Goal: Task Accomplishment & Management: Use online tool/utility

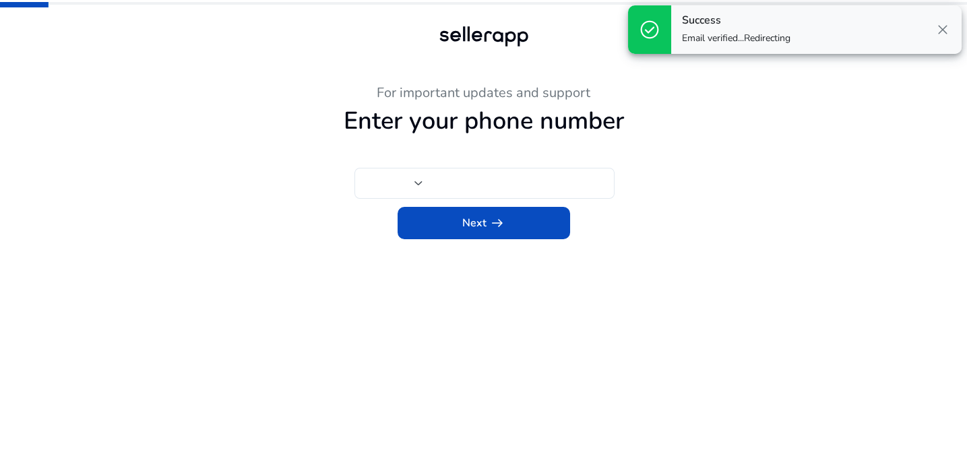
type input "***"
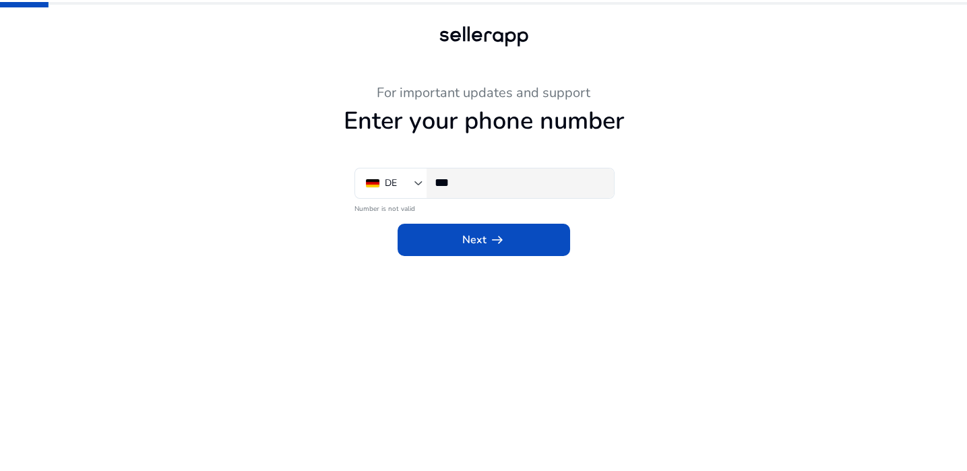
click at [478, 183] on input "***" at bounding box center [519, 182] width 168 height 15
click at [815, 136] on div "For important updates and support Enter your phone number DE *** Number is not …" at bounding box center [483, 170] width 741 height 171
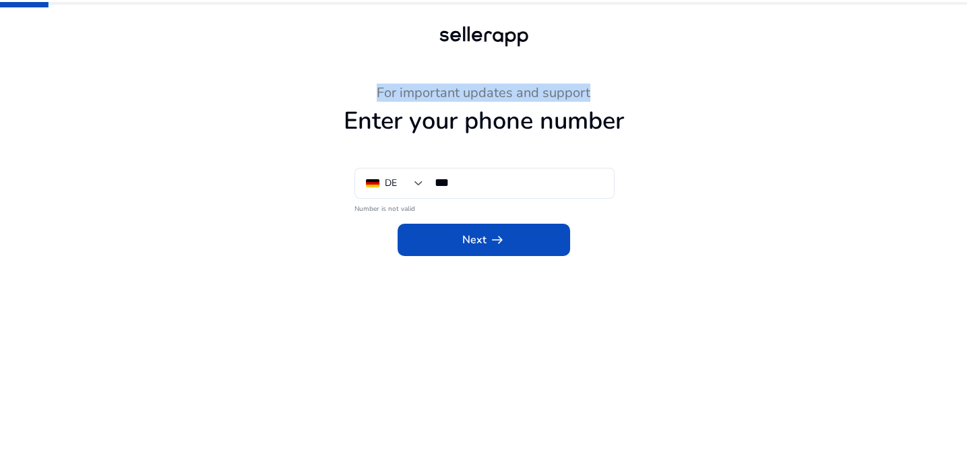
drag, startPoint x: 377, startPoint y: 94, endPoint x: 609, endPoint y: 89, distance: 232.5
click at [609, 89] on h3 "For important updates and support" at bounding box center [483, 93] width 741 height 16
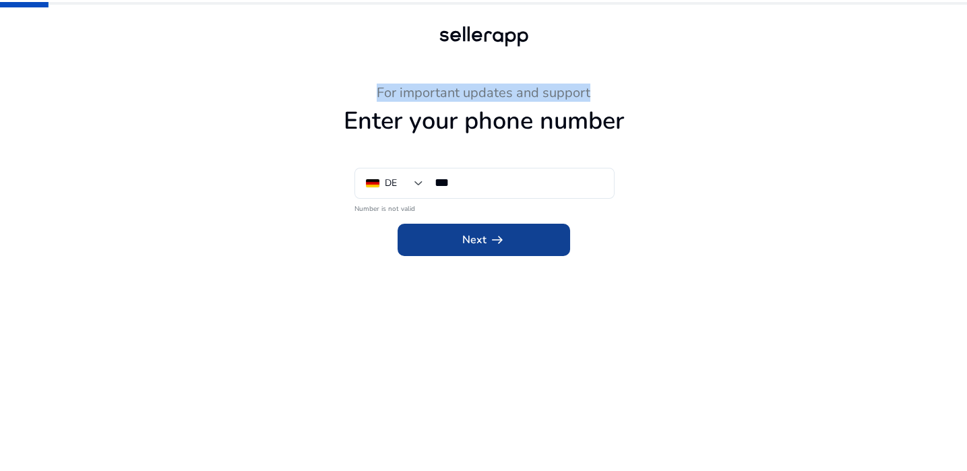
click at [490, 239] on span "arrow_right_alt" at bounding box center [497, 240] width 16 height 16
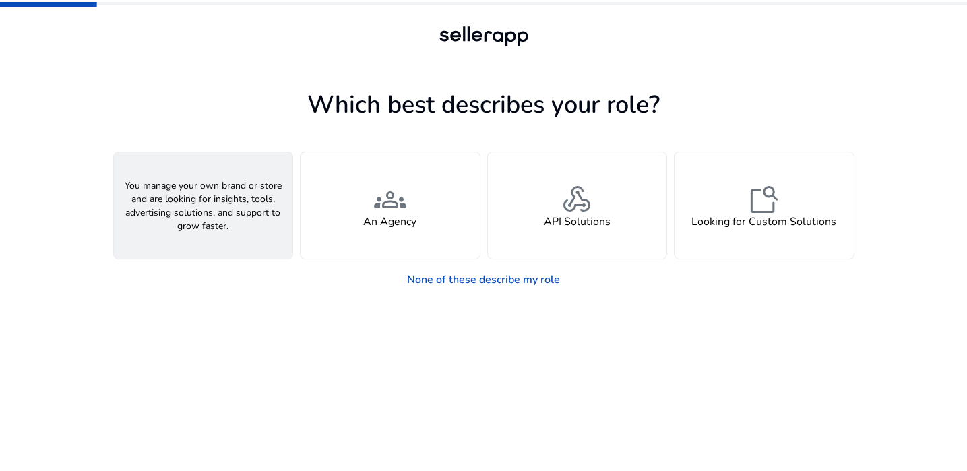
click at [187, 203] on span "person" at bounding box center [203, 199] width 32 height 32
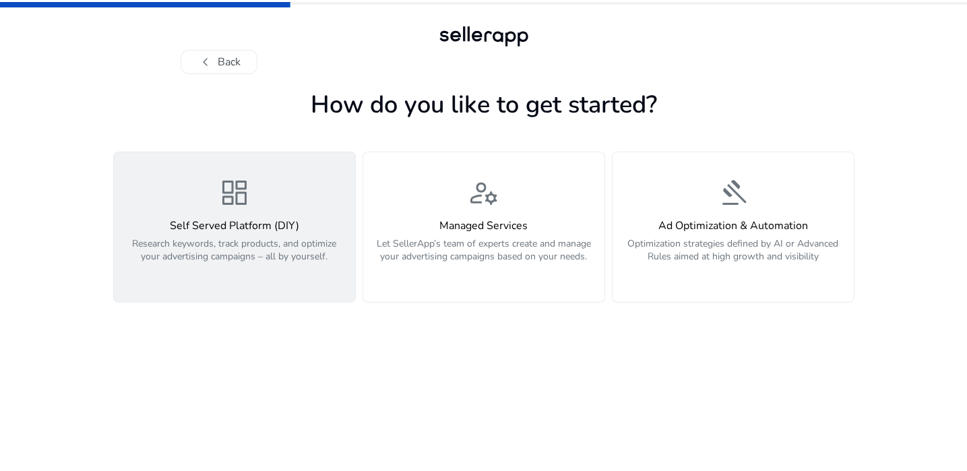
click at [245, 232] on h4 "Self Served Platform (DIY)" at bounding box center [234, 226] width 225 height 13
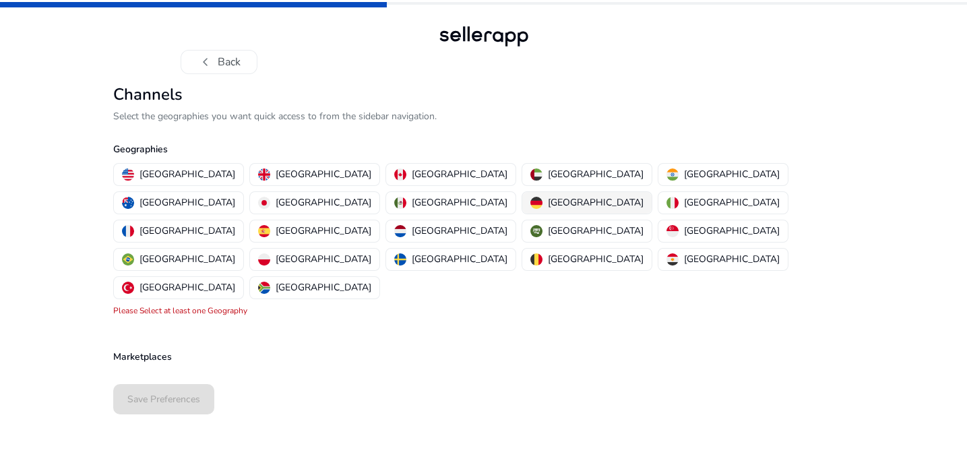
click at [548, 201] on p "[GEOGRAPHIC_DATA]" at bounding box center [596, 202] width 96 height 14
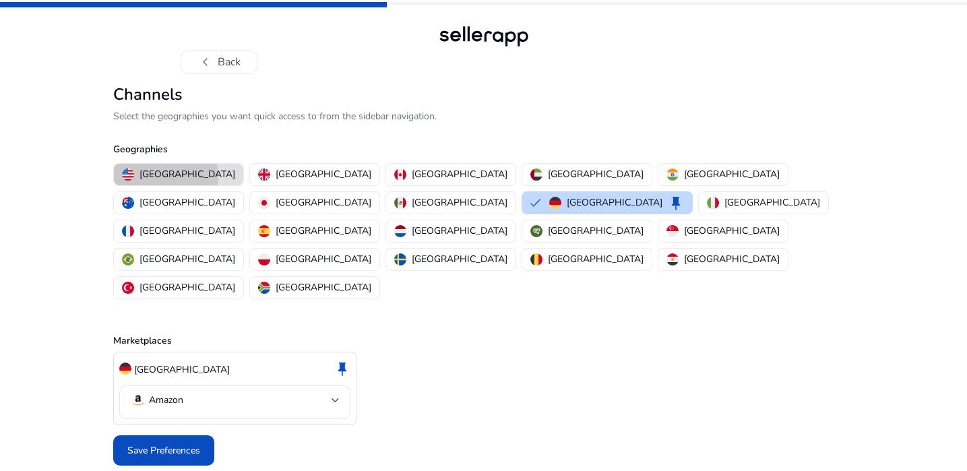
click at [165, 176] on p "[GEOGRAPHIC_DATA]" at bounding box center [187, 174] width 96 height 14
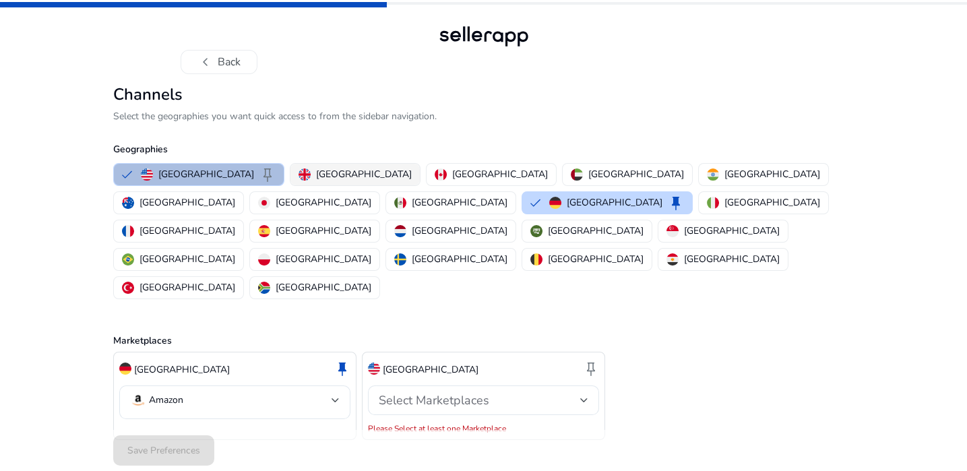
click at [320, 174] on p "[GEOGRAPHIC_DATA]" at bounding box center [364, 174] width 96 height 14
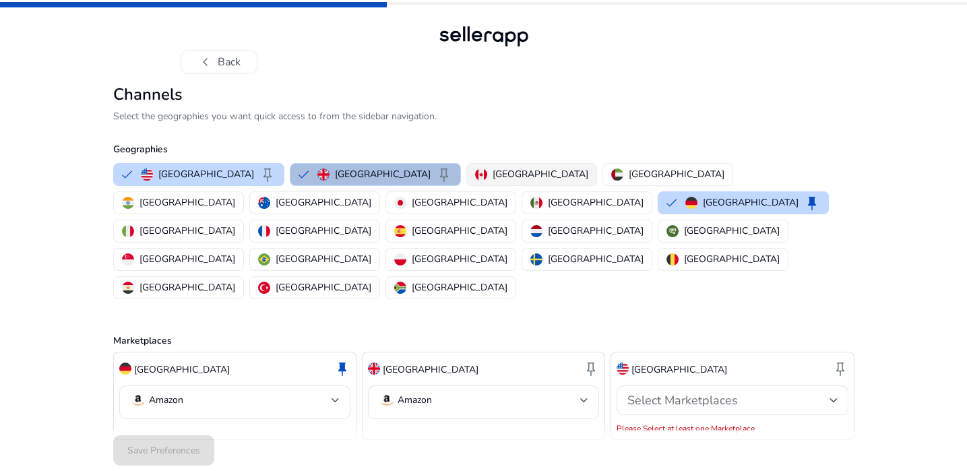
click at [492, 172] on p "[GEOGRAPHIC_DATA]" at bounding box center [540, 174] width 96 height 14
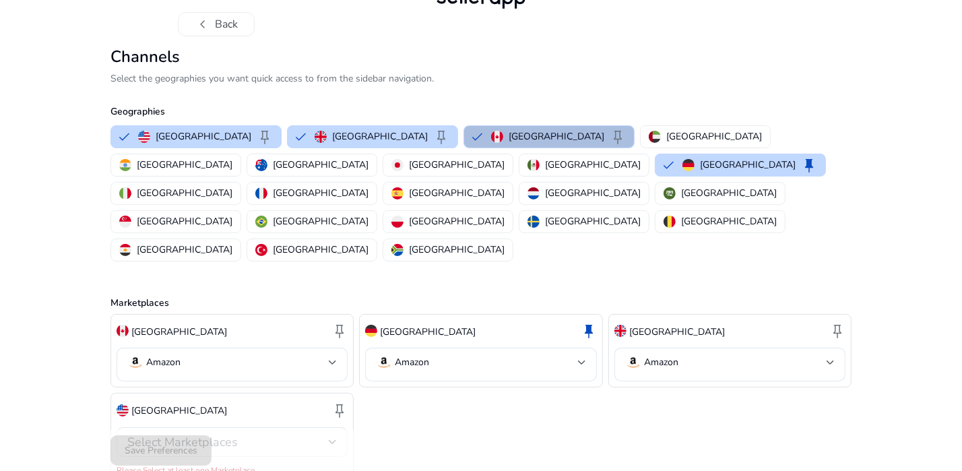
scroll to position [41, 0]
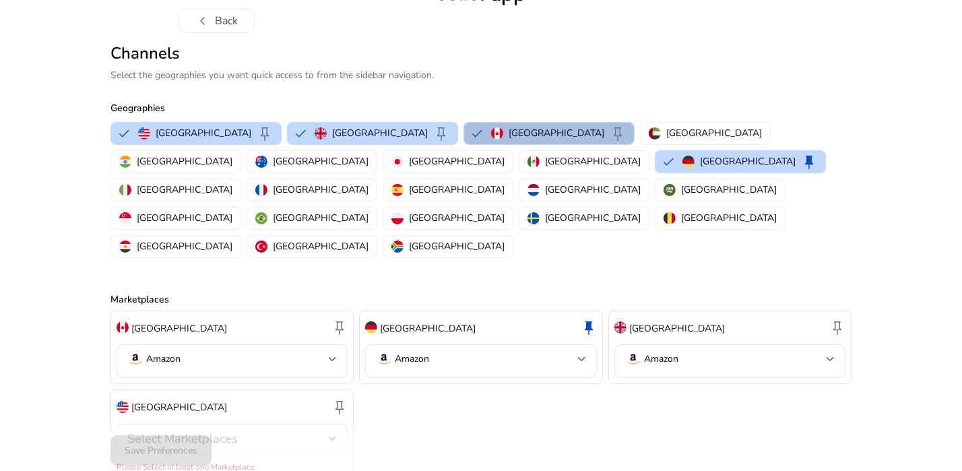
click at [331, 436] on div at bounding box center [333, 438] width 8 height 5
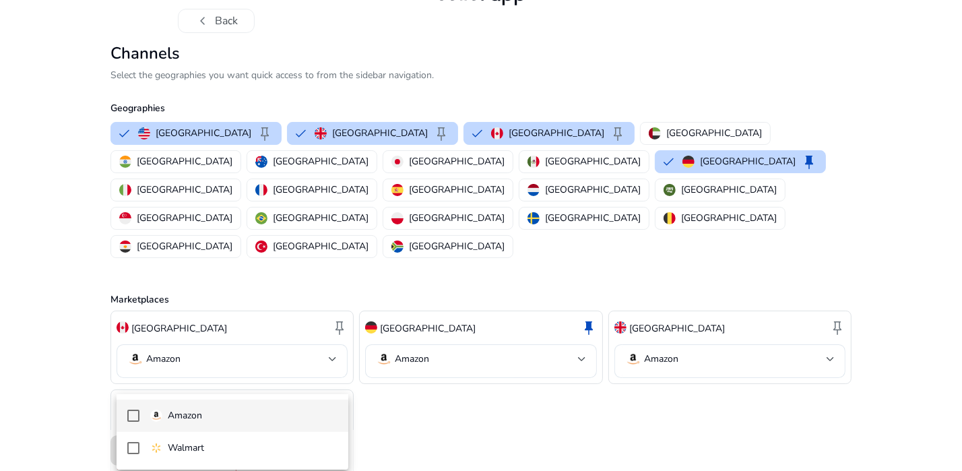
click at [135, 415] on mat-pseudo-checkbox at bounding box center [133, 416] width 12 height 12
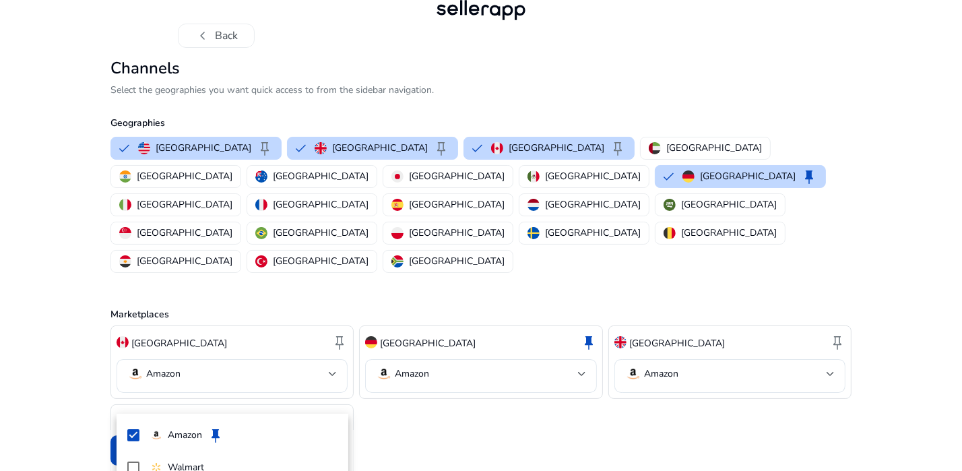
click at [542, 383] on div at bounding box center [481, 235] width 962 height 471
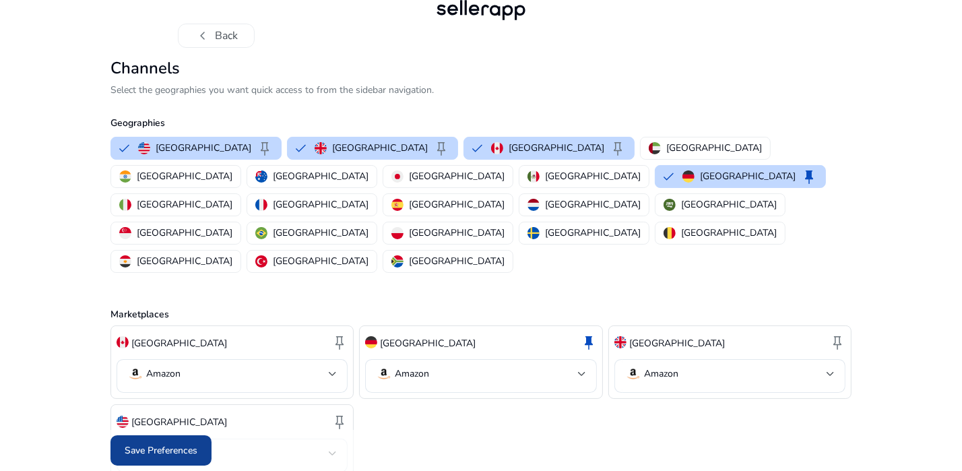
click at [177, 453] on span "Save Preferences" at bounding box center [161, 450] width 73 height 14
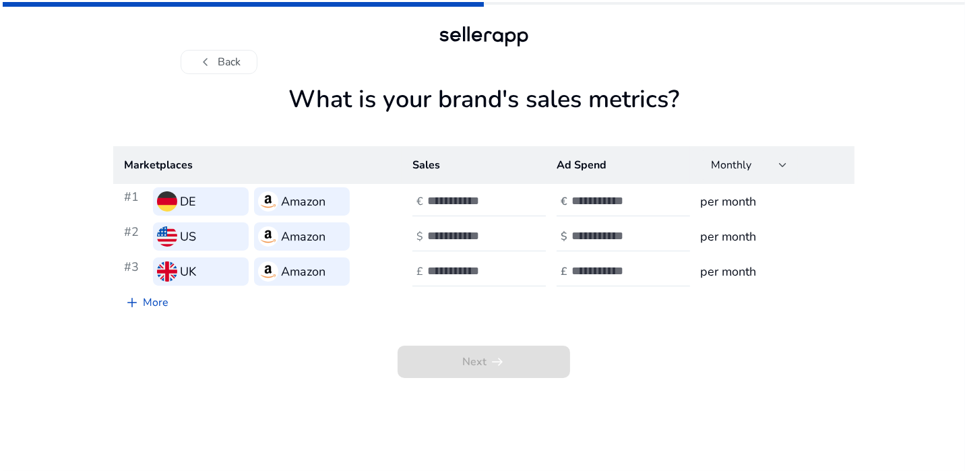
scroll to position [0, 0]
click at [457, 203] on input "number" at bounding box center [471, 200] width 91 height 15
click at [655, 328] on div "Next arrow_right_alt" at bounding box center [483, 347] width 741 height 62
click at [445, 199] on input "number" at bounding box center [471, 200] width 91 height 15
type input "**"
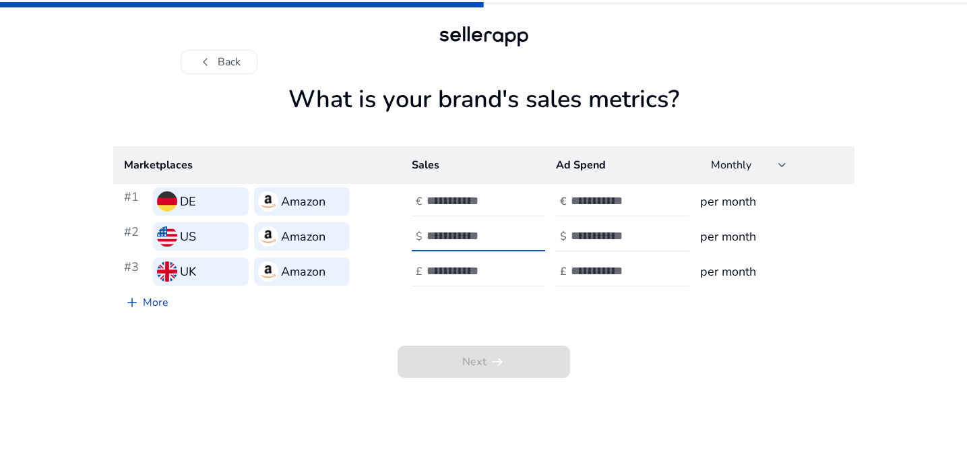
click at [457, 234] on input "number" at bounding box center [471, 235] width 91 height 15
type input "**"
click at [438, 269] on input "number" at bounding box center [471, 270] width 91 height 15
type input "**"
click at [587, 202] on input "number" at bounding box center [616, 200] width 91 height 15
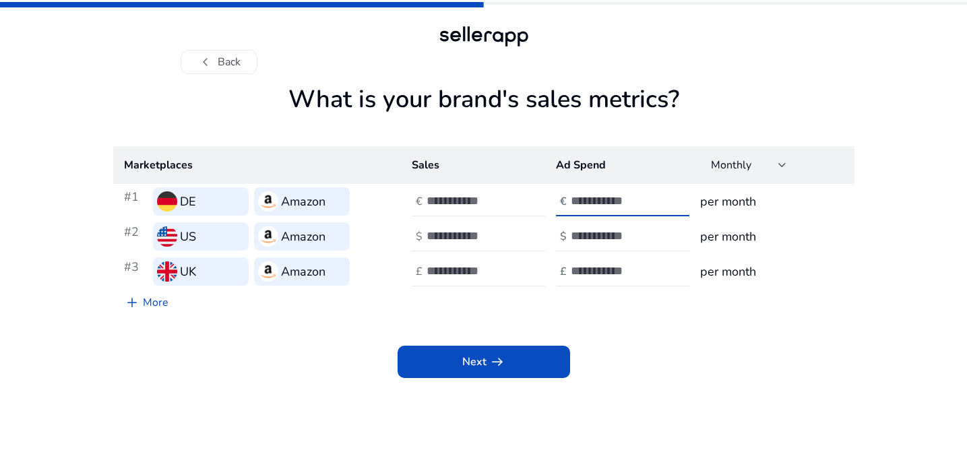
scroll to position [1, 0]
drag, startPoint x: 601, startPoint y: 198, endPoint x: 567, endPoint y: 205, distance: 34.5
click at [567, 205] on div "€ ***" at bounding box center [624, 202] width 136 height 30
type input "***"
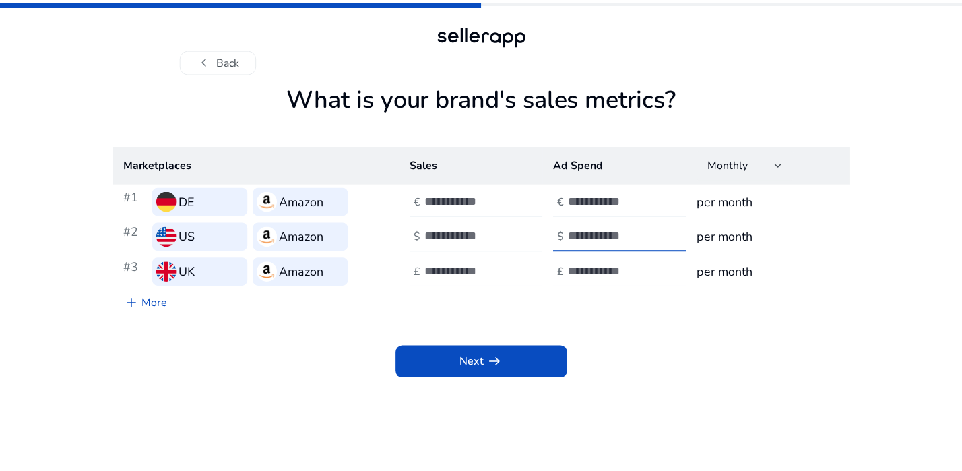
scroll to position [0, 0]
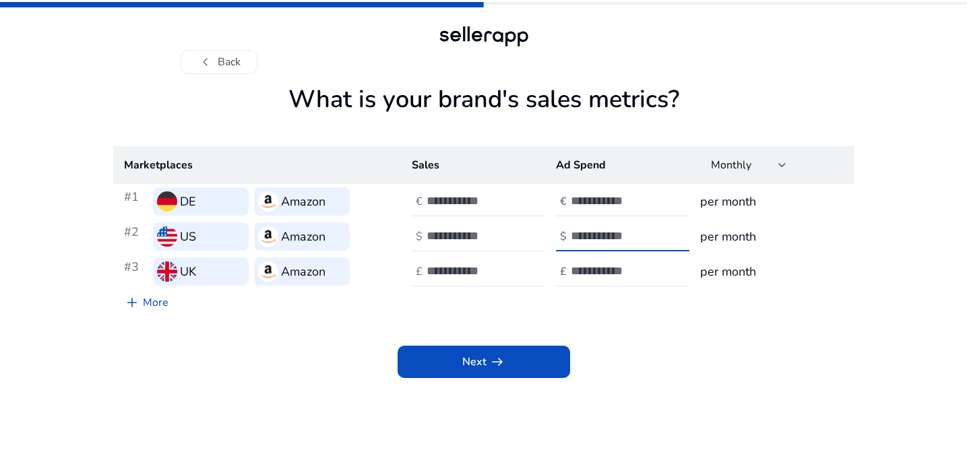
click at [586, 232] on input "number" at bounding box center [616, 235] width 91 height 15
type input "***"
click at [586, 268] on input "number" at bounding box center [616, 270] width 91 height 15
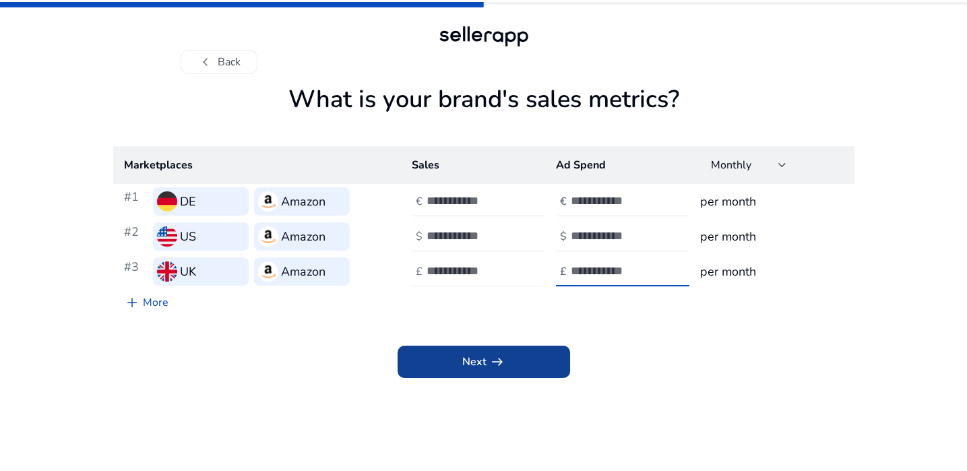
type input "***"
click at [483, 366] on span "Next arrow_right_alt" at bounding box center [483, 362] width 43 height 16
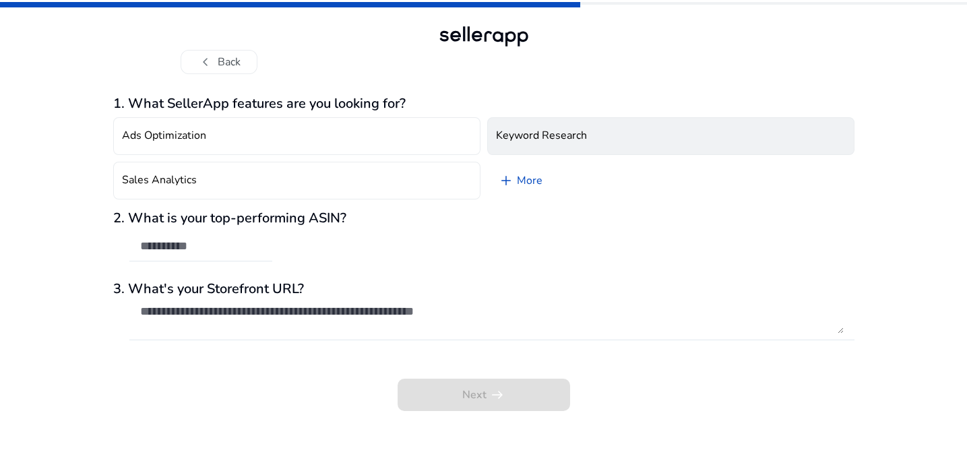
click at [554, 131] on h4 "Keyword Research" at bounding box center [541, 135] width 91 height 13
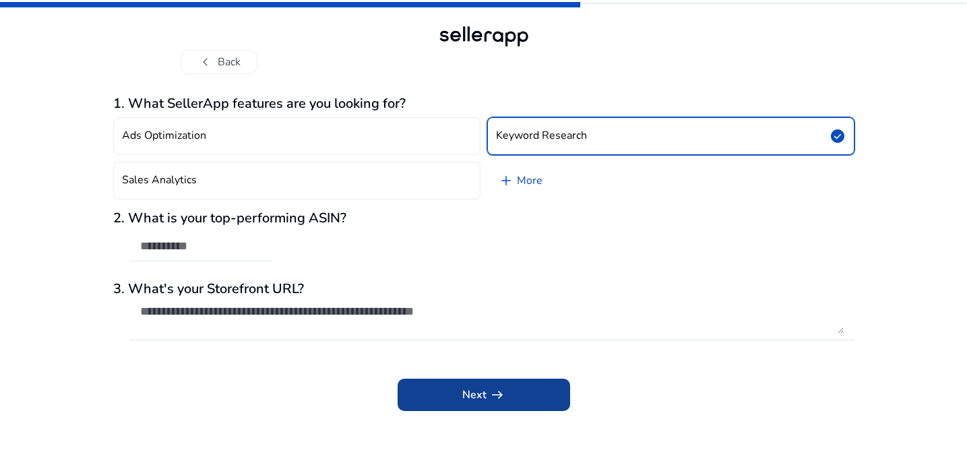
click at [468, 396] on span "Next arrow_right_alt" at bounding box center [483, 395] width 43 height 16
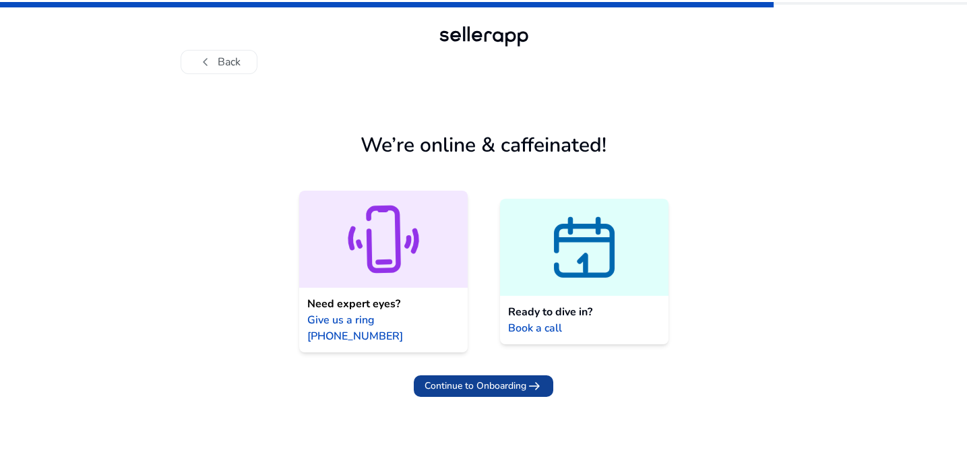
click at [467, 379] on span "Continue to Onboarding" at bounding box center [475, 386] width 102 height 14
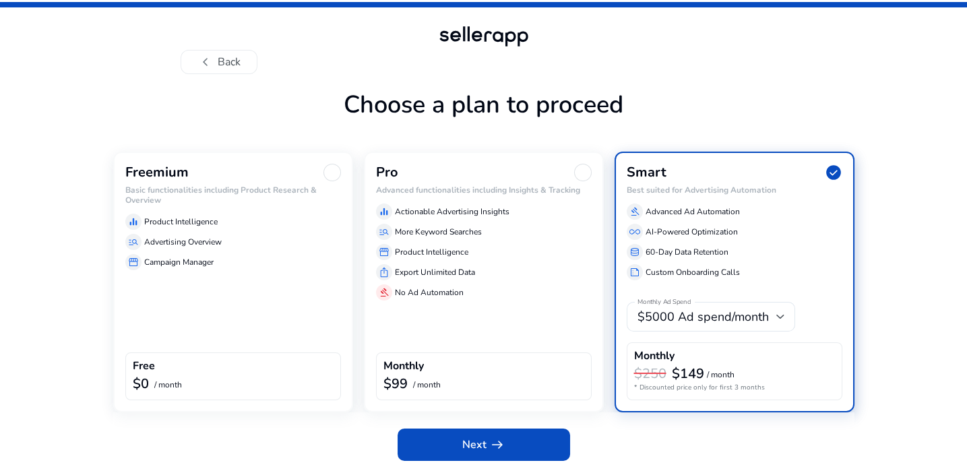
click at [216, 197] on h6 "Basic functionalities including Product Research & Overview" at bounding box center [233, 195] width 216 height 20
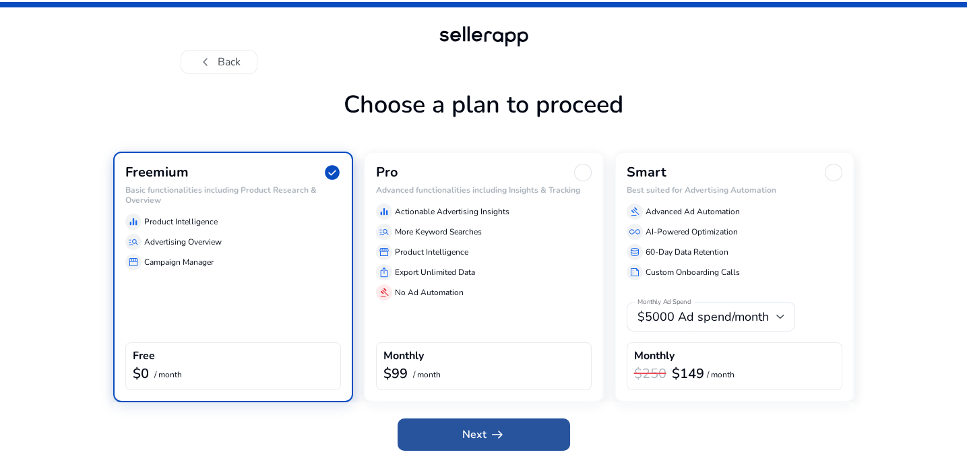
click at [486, 434] on app-icon "arrow_right_alt" at bounding box center [495, 434] width 19 height 16
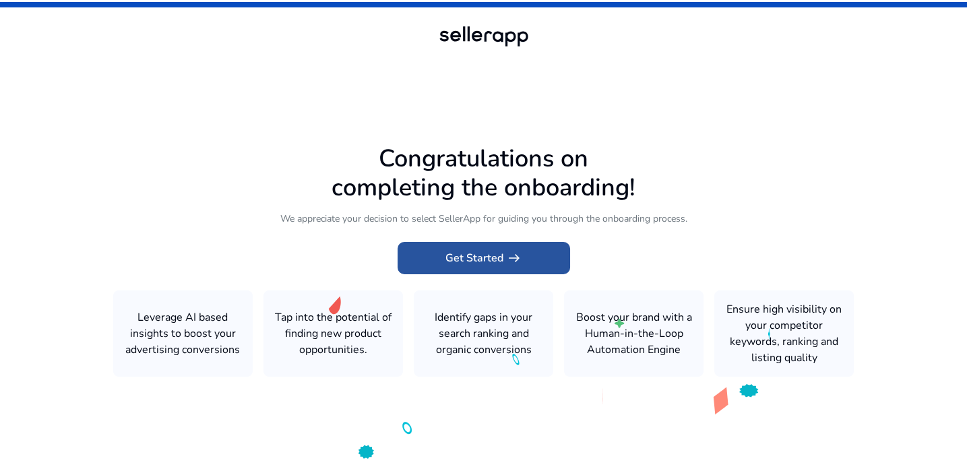
click at [494, 255] on span "Get Started arrow_right_alt" at bounding box center [483, 258] width 77 height 16
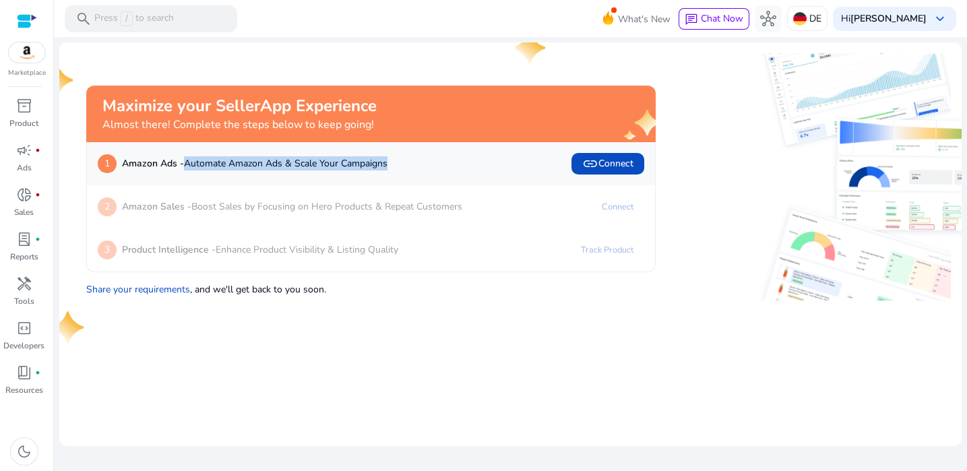
drag, startPoint x: 184, startPoint y: 166, endPoint x: 404, endPoint y: 166, distance: 220.3
click at [404, 166] on div "1 Amazon Ads - Automate Amazon Ads & Scale Your Campaigns link Connect" at bounding box center [371, 164] width 546 height 22
click at [721, 146] on img at bounding box center [862, 176] width 284 height 123
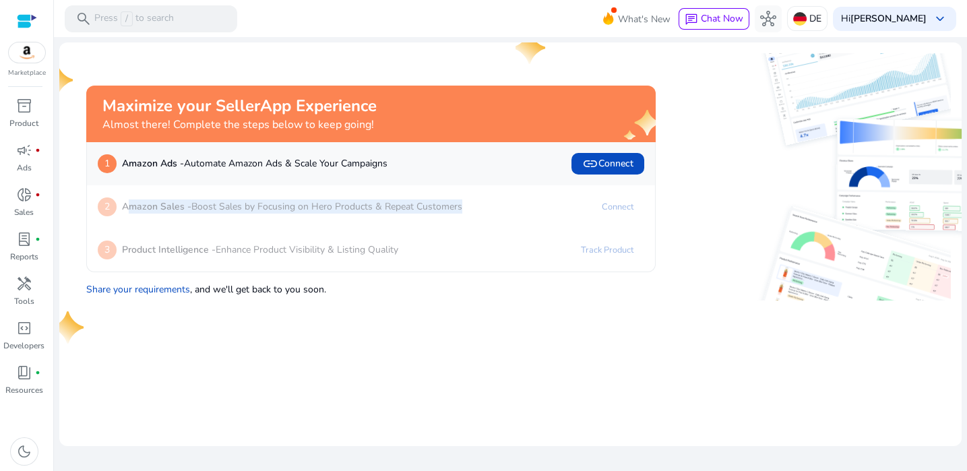
drag, startPoint x: 131, startPoint y: 206, endPoint x: 480, endPoint y: 205, distance: 348.3
click at [480, 205] on div "2 Amazon Sales - Boost Sales by Focusing on Hero Products & Repeat Customers Co…" at bounding box center [371, 207] width 546 height 22
click at [321, 319] on mat-card "Maximize your SellerApp Experience Almost there! Complete the steps below to ke…" at bounding box center [510, 244] width 902 height 404
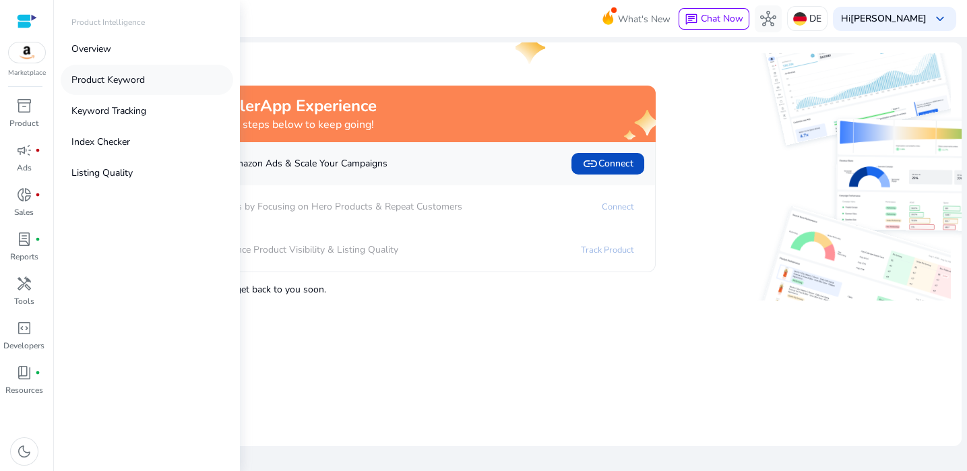
click at [104, 80] on p "Product Keyword" at bounding box center [107, 80] width 73 height 14
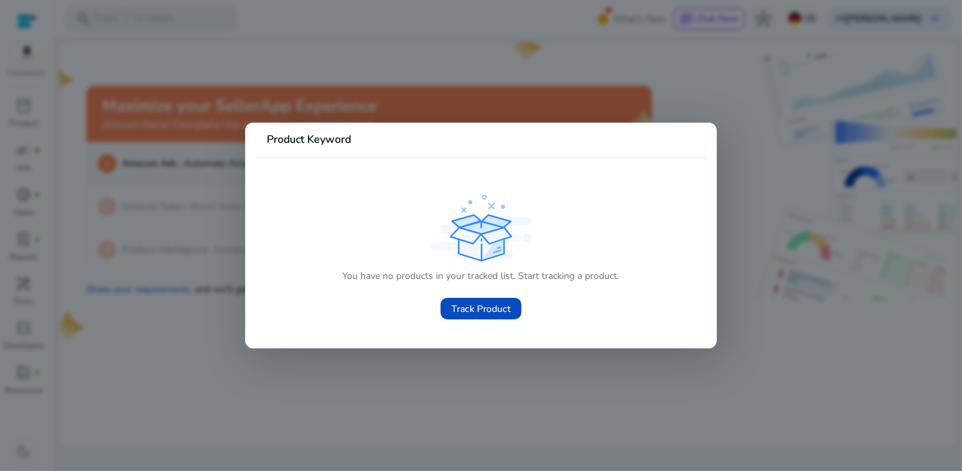
click at [123, 195] on div at bounding box center [481, 235] width 962 height 471
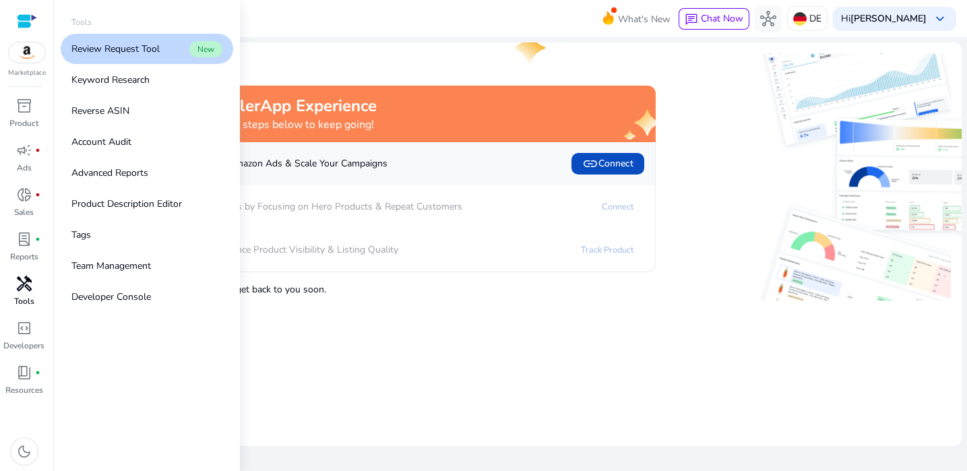
click at [28, 281] on span "handyman" at bounding box center [24, 284] width 16 height 16
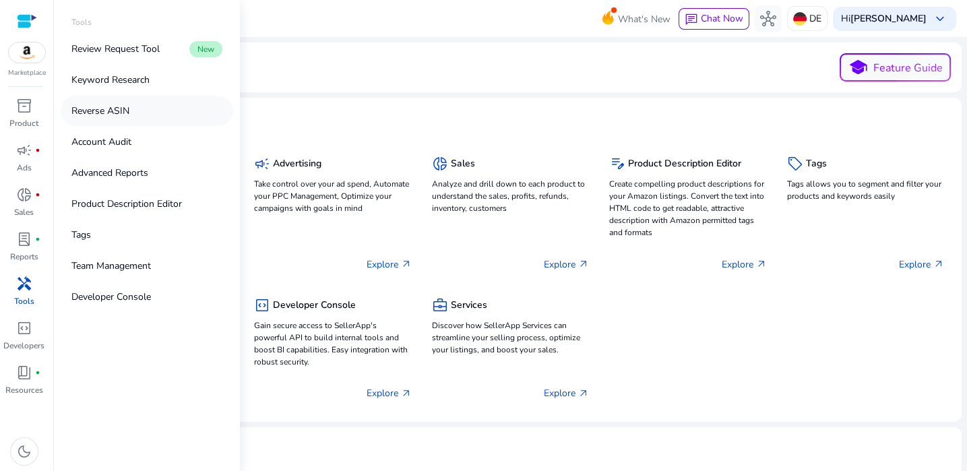
click at [117, 107] on p "Reverse ASIN" at bounding box center [100, 111] width 58 height 14
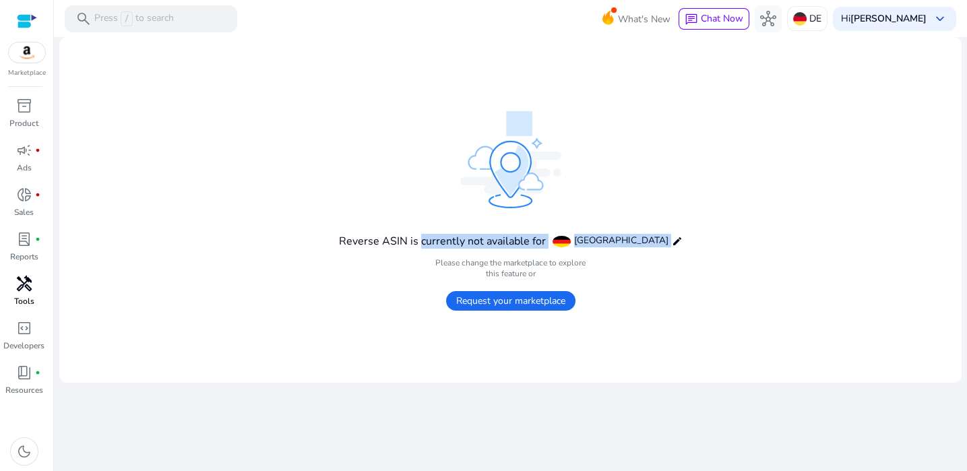
drag, startPoint x: 450, startPoint y: 243, endPoint x: 676, endPoint y: 238, distance: 226.4
click at [676, 238] on mat-card "Reverse ASIN is currently not available for [GEOGRAPHIC_DATA] edit Please chang…" at bounding box center [510, 210] width 902 height 346
drag, startPoint x: 457, startPoint y: 262, endPoint x: 624, endPoint y: 261, distance: 167.1
click at [624, 261] on h4 "Please change the marketplace to explore this feature or" at bounding box center [511, 268] width 344 height 22
drag, startPoint x: 486, startPoint y: 274, endPoint x: 560, endPoint y: 273, distance: 74.1
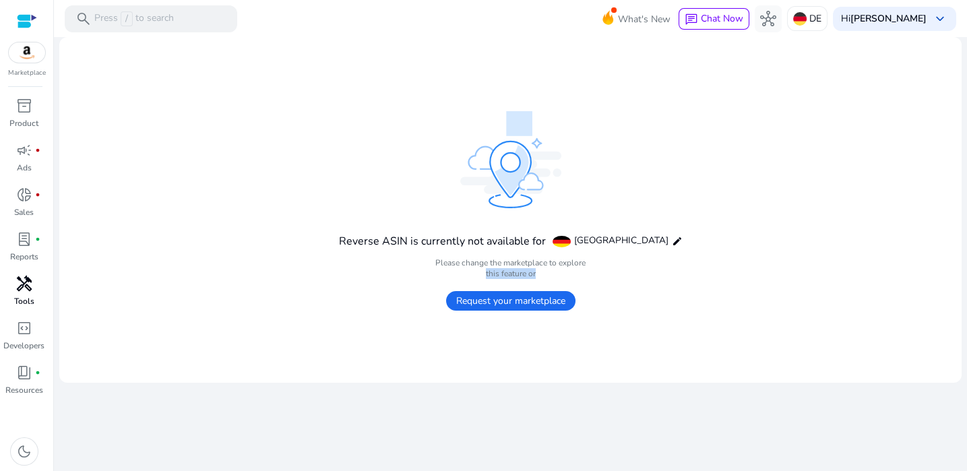
click at [560, 273] on h4 "Please change the marketplace to explore this feature or" at bounding box center [511, 268] width 344 height 22
click at [828, 203] on mat-card "Reverse ASIN is currently not available for [GEOGRAPHIC_DATA] edit Please chang…" at bounding box center [510, 210] width 902 height 346
click at [624, 240] on span "[GEOGRAPHIC_DATA]" at bounding box center [621, 240] width 94 height 13
click at [618, 245] on span "[GEOGRAPHIC_DATA]" at bounding box center [621, 240] width 94 height 13
click at [672, 239] on mat-icon "edit" at bounding box center [677, 241] width 11 height 11
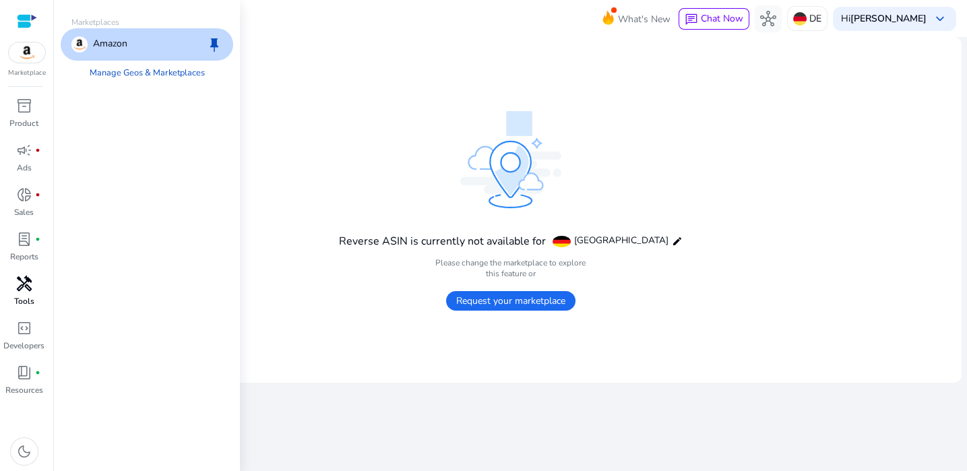
click at [317, 146] on mat-card "Reverse ASIN is currently not available for [GEOGRAPHIC_DATA] edit Please chang…" at bounding box center [510, 210] width 902 height 346
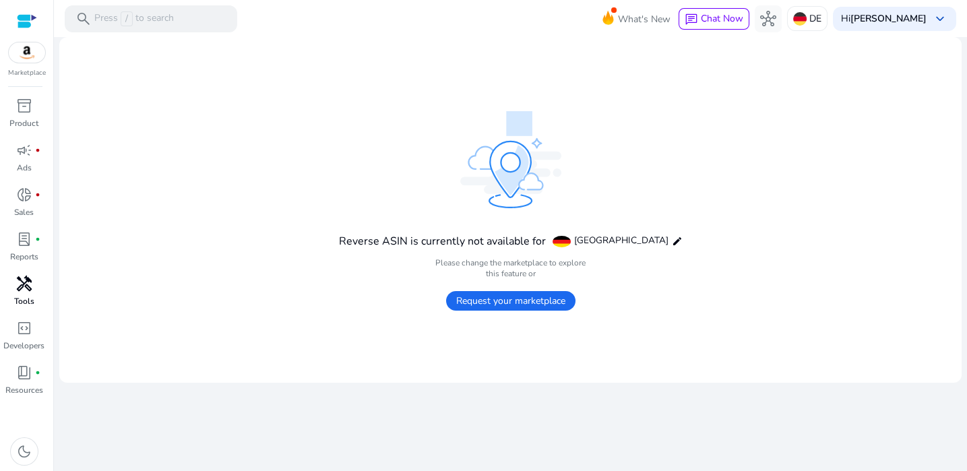
click at [350, 115] on mat-card "Reverse ASIN is currently not available for [GEOGRAPHIC_DATA] edit Please chang…" at bounding box center [510, 210] width 902 height 346
click at [25, 288] on span "handyman" at bounding box center [24, 284] width 16 height 16
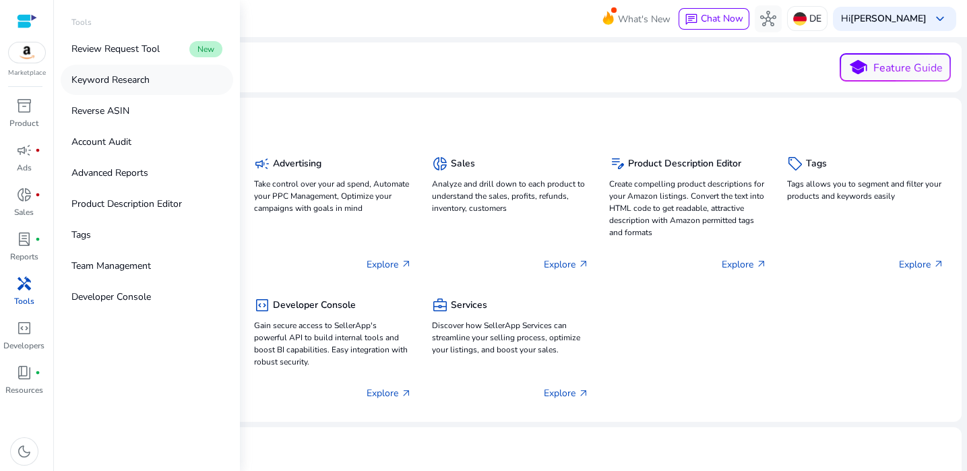
click at [120, 82] on p "Keyword Research" at bounding box center [110, 80] width 78 height 14
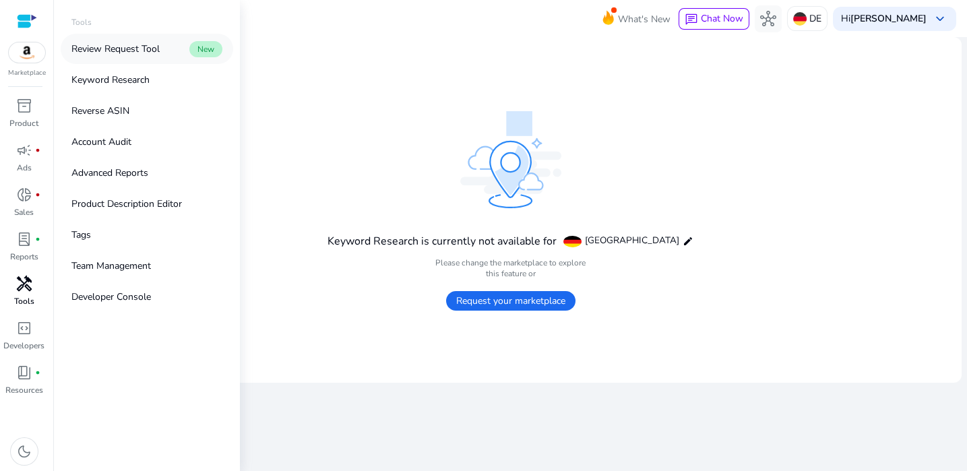
click at [121, 48] on p "Review Request Tool" at bounding box center [115, 49] width 88 height 14
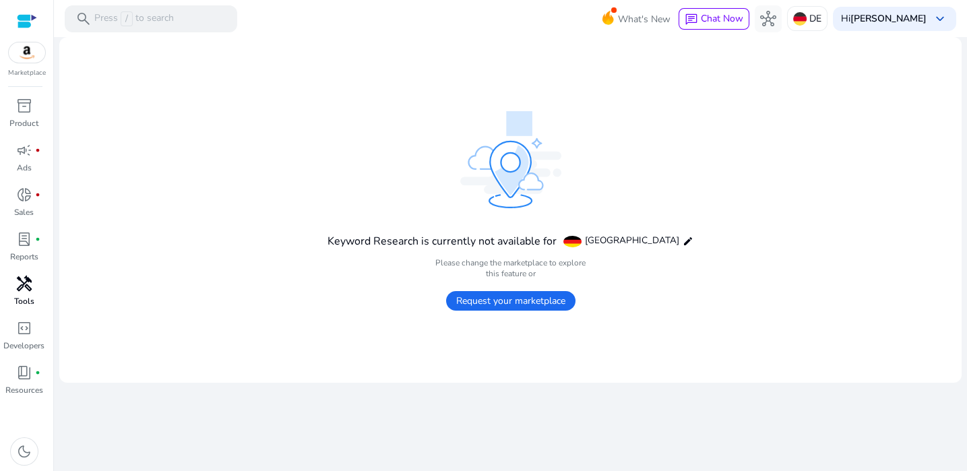
click at [497, 299] on span "Request your marketplace" at bounding box center [510, 301] width 129 height 20
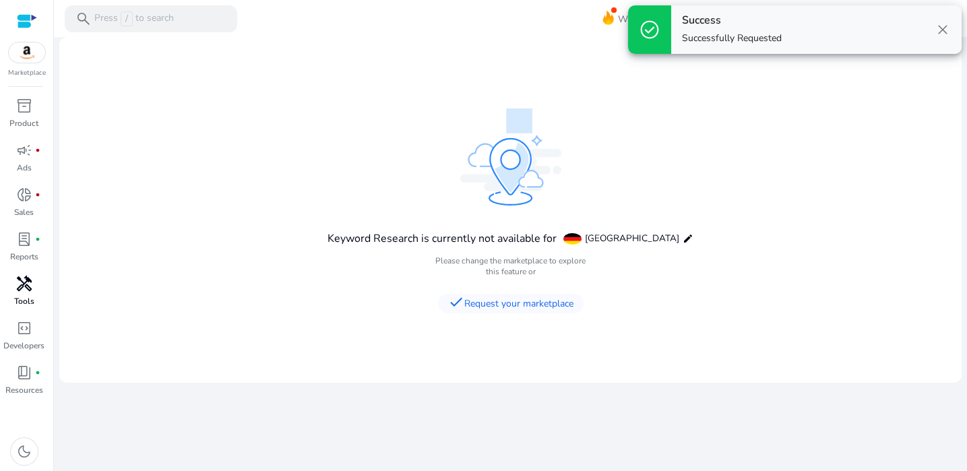
click at [939, 30] on span "close" at bounding box center [942, 30] width 16 height 16
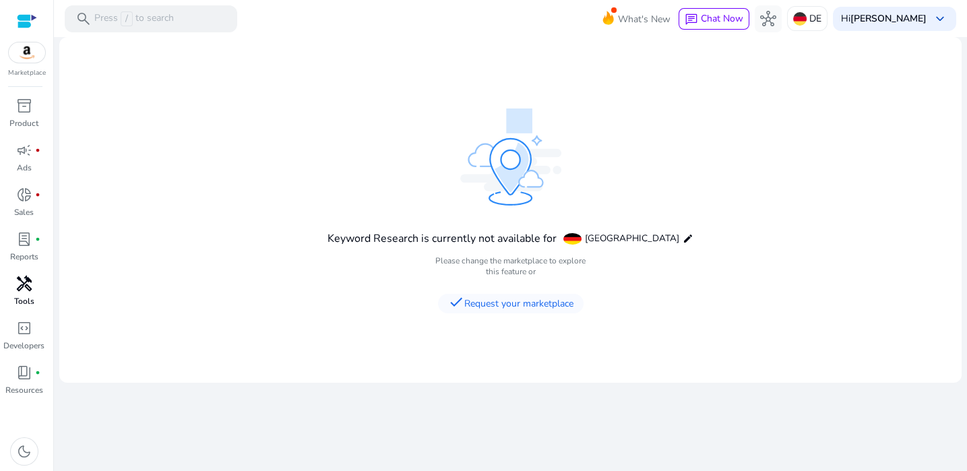
click at [767, 149] on mat-card "Keyword Research is currently not available for [GEOGRAPHIC_DATA] edit Please c…" at bounding box center [510, 210] width 902 height 346
click at [207, 125] on mat-card "Keyword Research is currently not available for [GEOGRAPHIC_DATA] edit Please c…" at bounding box center [510, 210] width 902 height 346
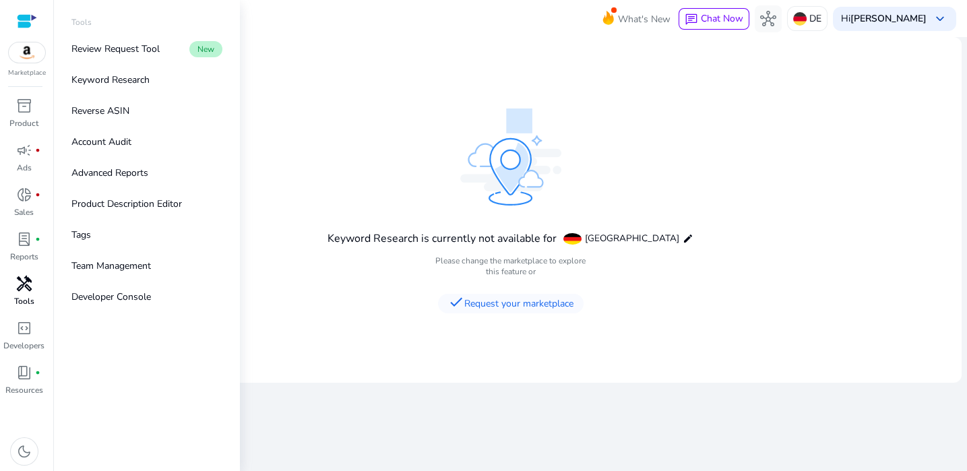
click at [24, 290] on span "handyman" at bounding box center [24, 284] width 16 height 16
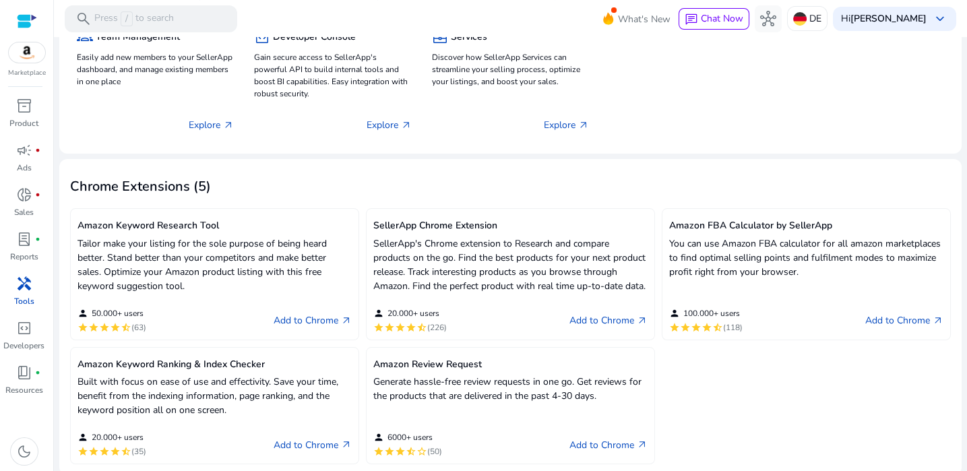
scroll to position [269, 0]
click at [324, 328] on link "Add to Chrome arrow_outward" at bounding box center [313, 320] width 78 height 16
